Goal: Entertainment & Leisure: Consume media (video, audio)

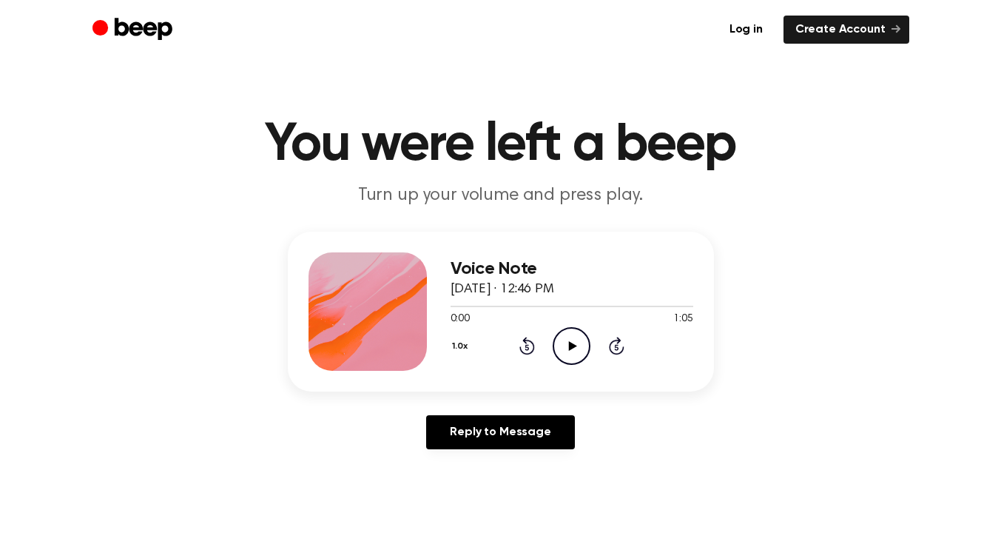
click at [573, 344] on icon at bounding box center [573, 346] width 8 height 10
click at [574, 343] on icon at bounding box center [573, 346] width 8 height 10
click at [574, 349] on icon "Play Audio" at bounding box center [572, 346] width 38 height 38
click at [570, 352] on icon "Play Audio" at bounding box center [572, 346] width 38 height 38
click at [571, 343] on icon at bounding box center [571, 346] width 7 height 10
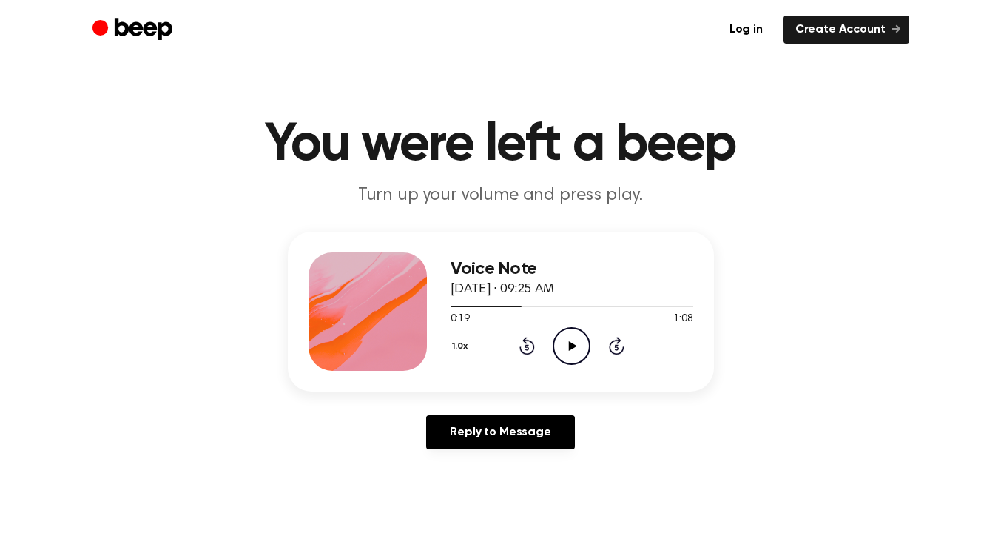
click at [574, 341] on icon "Play Audio" at bounding box center [572, 346] width 38 height 38
